Goal: Task Accomplishment & Management: Manage account settings

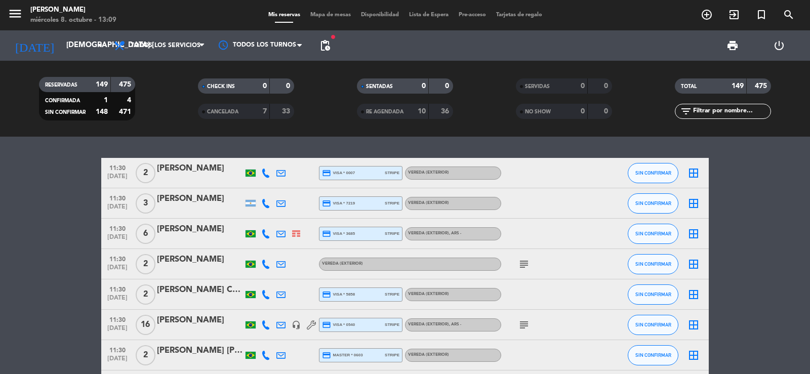
click at [325, 51] on span "pending_actions" at bounding box center [325, 45] width 12 height 12
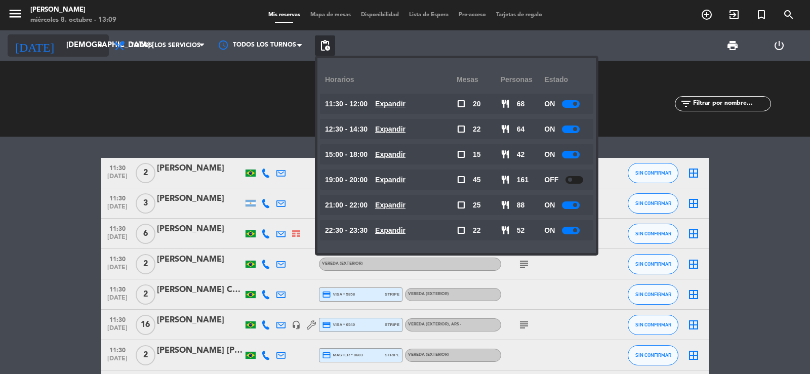
click at [87, 37] on input "[DEMOGRAPHIC_DATA] [DATE]" at bounding box center [110, 45] width 98 height 19
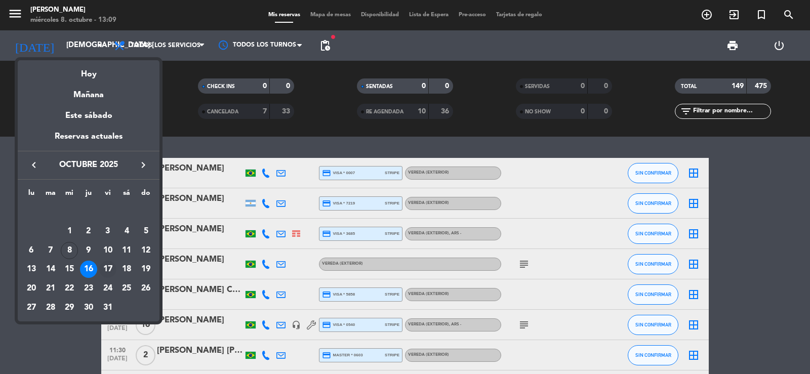
click at [102, 269] on div "17" at bounding box center [107, 269] width 17 height 17
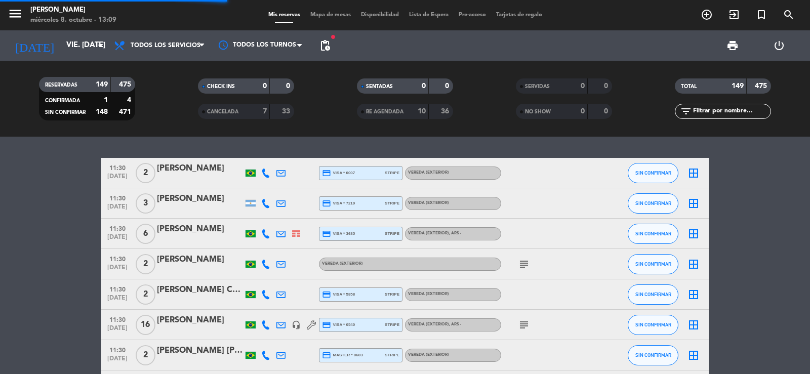
click at [322, 46] on span "pending_actions" at bounding box center [325, 45] width 12 height 12
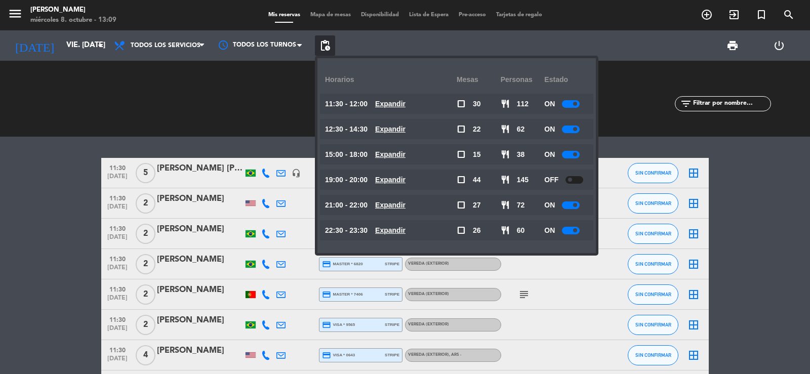
click at [572, 207] on div at bounding box center [571, 206] width 18 height 8
click at [568, 153] on div at bounding box center [571, 155] width 18 height 8
click at [76, 44] on input "vie. [DATE]" at bounding box center [110, 45] width 98 height 19
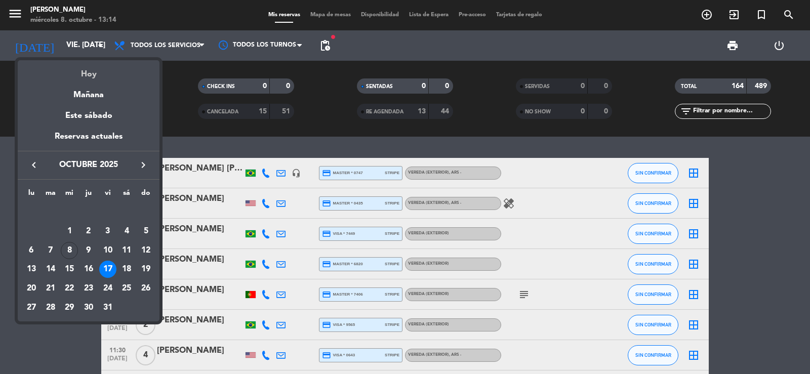
click at [103, 79] on div "Hoy" at bounding box center [89, 70] width 142 height 21
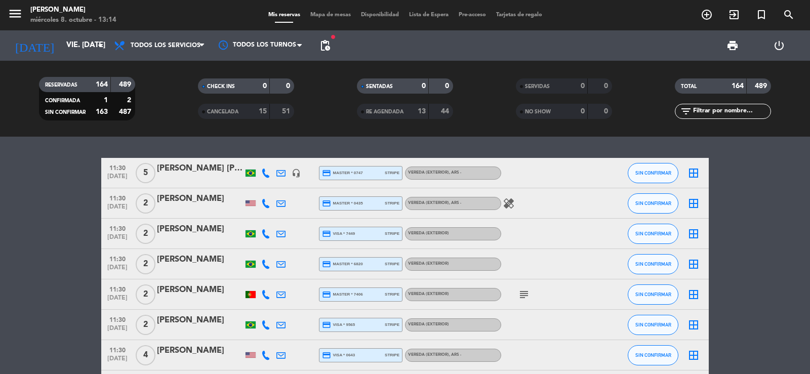
type input "mié. [DATE]"
click at [728, 116] on input "text" at bounding box center [731, 111] width 78 height 11
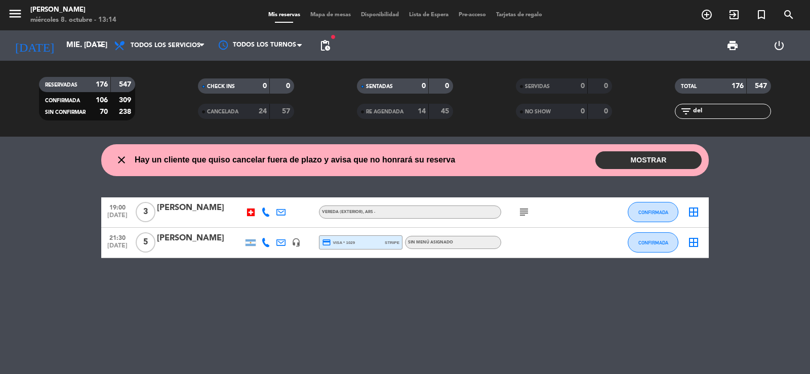
type input "del"
click at [524, 214] on icon "subject" at bounding box center [524, 212] width 12 height 12
click at [69, 46] on input "mié. [DATE]" at bounding box center [110, 45] width 98 height 19
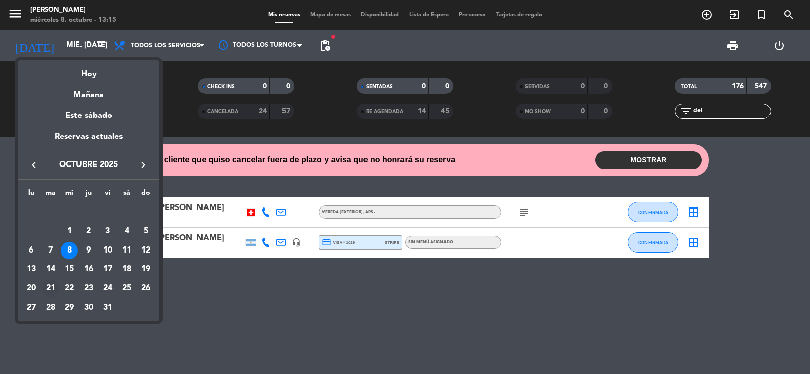
click at [55, 290] on div "21" at bounding box center [50, 288] width 17 height 17
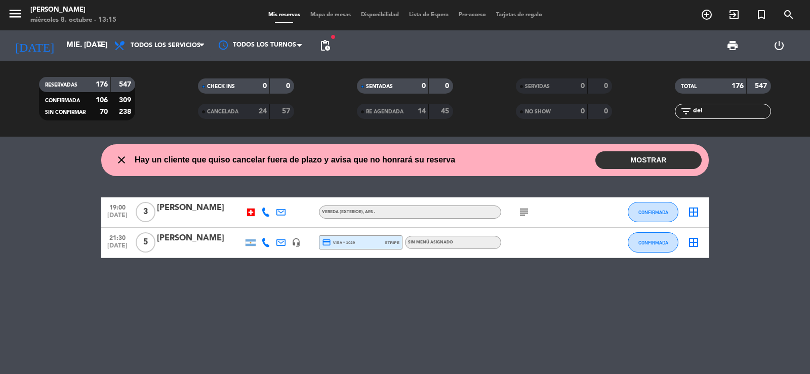
type input "[DATE] oct."
